Goal: Information Seeking & Learning: Check status

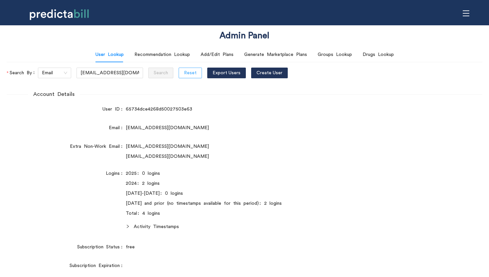
click at [184, 72] on span "Reset" at bounding box center [190, 72] width 13 height 7
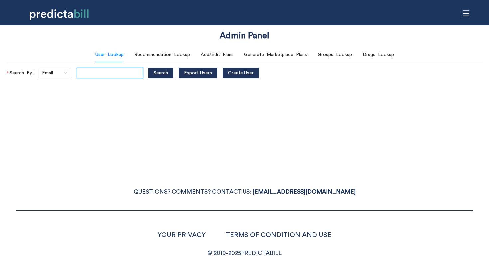
click at [94, 72] on input "text" at bounding box center [109, 72] width 66 height 11
paste input "[EMAIL_ADDRESS][DOMAIN_NAME]"
click at [148, 67] on button "Search" at bounding box center [160, 72] width 25 height 11
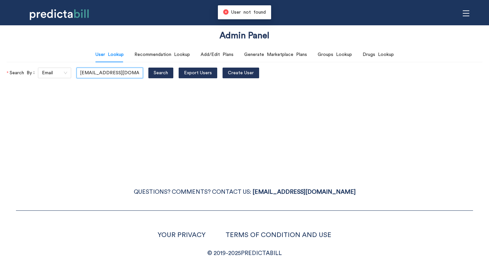
click at [84, 72] on input "[EMAIL_ADDRESS][DOMAIN_NAME]" at bounding box center [109, 72] width 66 height 11
click at [116, 67] on input "[EMAIL_ADDRESS][DOMAIN_NAME]" at bounding box center [109, 72] width 66 height 11
click at [116, 73] on input "[EMAIL_ADDRESS][DOMAIN_NAME]" at bounding box center [109, 72] width 66 height 11
type input "[EMAIL_ADDRESS][DOMAIN_NAME]"
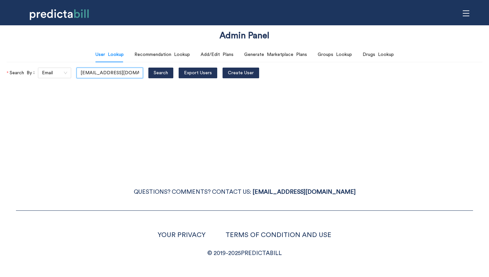
click at [148, 67] on button "Search" at bounding box center [160, 72] width 25 height 11
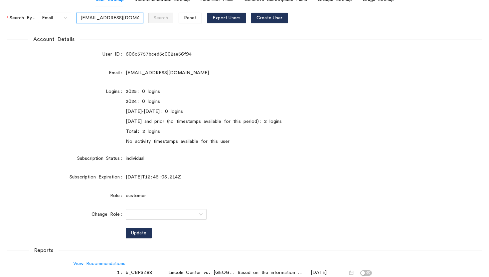
scroll to position [126, 0]
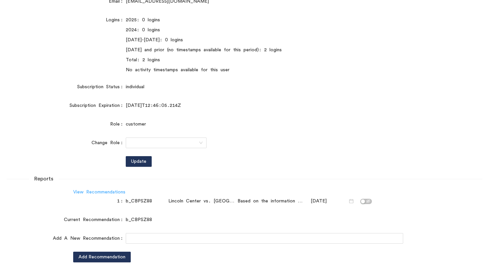
click at [94, 191] on link "View Recommendations" at bounding box center [99, 191] width 52 height 5
drag, startPoint x: 220, startPoint y: 202, endPoint x: 177, endPoint y: 202, distance: 43.2
click at [177, 202] on div "Lincoln Center vs. [GEOGRAPHIC_DATA][US_STATE] 2021" at bounding box center [201, 200] width 66 height 7
